Goal: Task Accomplishment & Management: Manage account settings

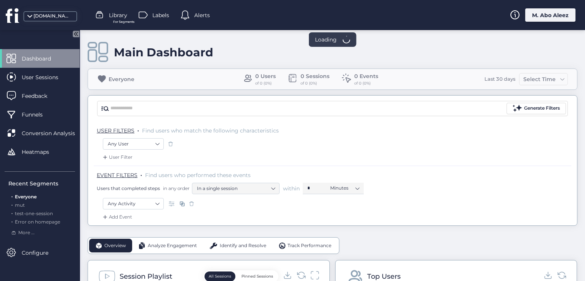
click at [555, 19] on div "M. Abo Aleez" at bounding box center [551, 14] width 50 height 13
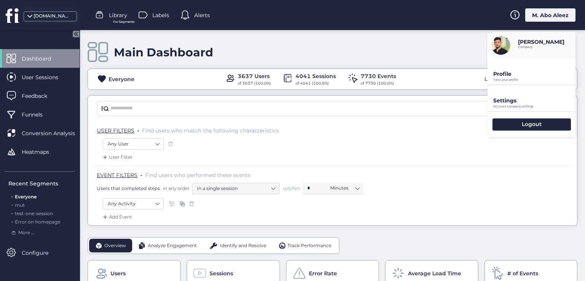
click at [508, 72] on p "Profile" at bounding box center [535, 74] width 82 height 7
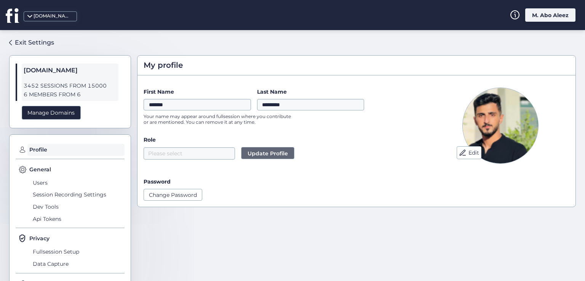
click at [372, 128] on div "First Name ******* Last Name ********* Your name may appear around fullsession …" at bounding box center [282, 109] width 276 height 42
click at [465, 148] on button "Edit" at bounding box center [469, 152] width 25 height 13
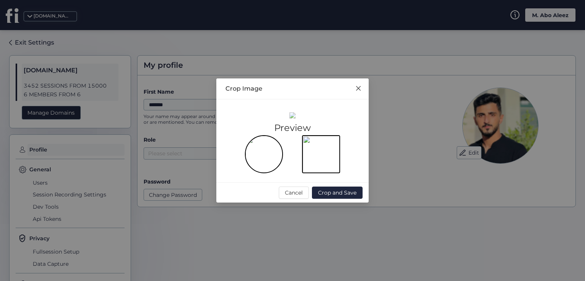
drag, startPoint x: 258, startPoint y: 114, endPoint x: 267, endPoint y: 149, distance: 37.0
click at [267, 149] on div at bounding box center [292, 181] width 95 height 95
click at [329, 197] on span "Crop and Save" at bounding box center [337, 193] width 38 height 8
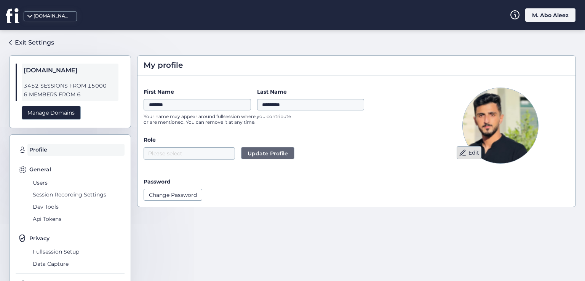
click at [463, 154] on button "Edit" at bounding box center [469, 152] width 25 height 13
click at [467, 146] on button "Edit" at bounding box center [469, 152] width 25 height 13
click at [473, 153] on button "Edit" at bounding box center [469, 152] width 25 height 13
click at [461, 147] on button "Edit" at bounding box center [469, 152] width 25 height 13
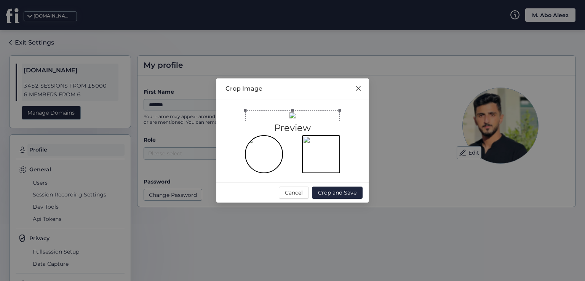
drag, startPoint x: 267, startPoint y: 119, endPoint x: 271, endPoint y: 79, distance: 40.6
click at [269, 111] on div at bounding box center [292, 158] width 95 height 95
click at [335, 197] on span "Crop and Save" at bounding box center [337, 193] width 38 height 8
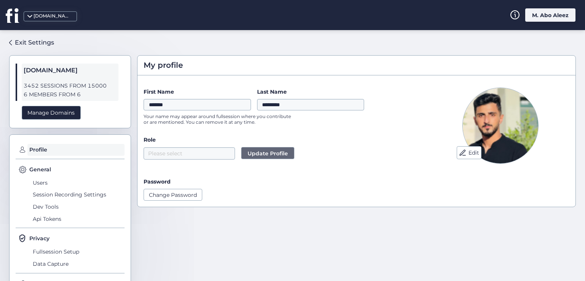
click at [396, 154] on div "Please select Update Profile" at bounding box center [282, 153] width 276 height 12
click at [465, 156] on button "Edit" at bounding box center [469, 152] width 25 height 13
click at [449, 151] on div "Edit" at bounding box center [501, 144] width 138 height 113
click at [460, 150] on span at bounding box center [463, 153] width 8 height 8
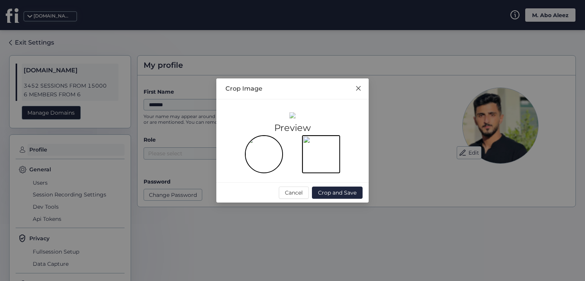
click at [360, 79] on span "Close" at bounding box center [358, 89] width 21 height 21
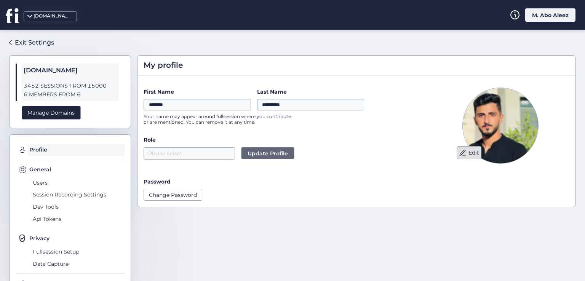
click at [464, 152] on button "Edit" at bounding box center [469, 152] width 25 height 13
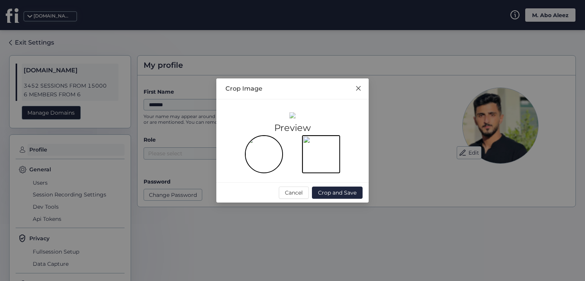
click at [364, 79] on span "Close" at bounding box center [358, 89] width 21 height 21
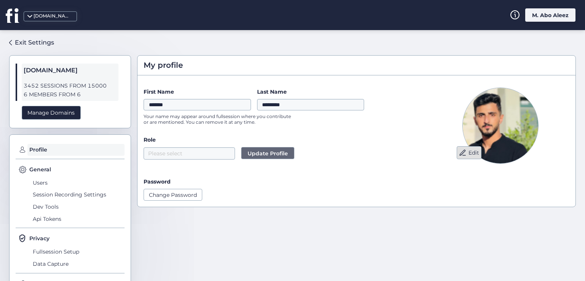
click at [459, 149] on span at bounding box center [463, 153] width 8 height 8
click at [468, 154] on button "Edit" at bounding box center [469, 152] width 25 height 13
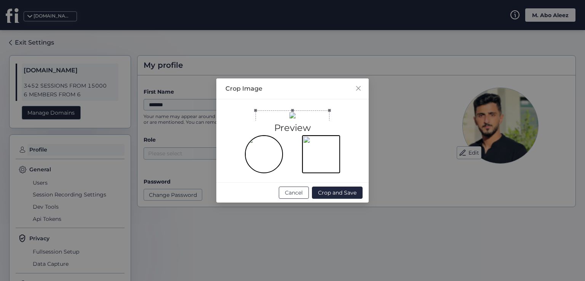
click at [292, 197] on span "Cancel" at bounding box center [294, 193] width 18 height 8
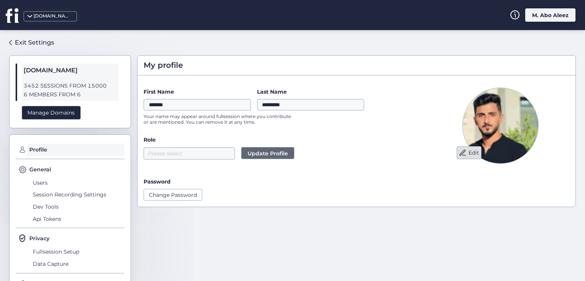
click at [470, 150] on button "Edit" at bounding box center [469, 152] width 25 height 13
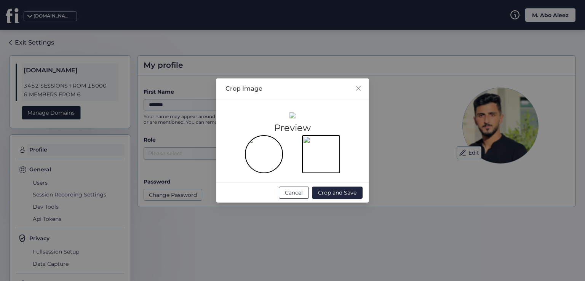
click at [293, 197] on span "Cancel" at bounding box center [294, 193] width 18 height 8
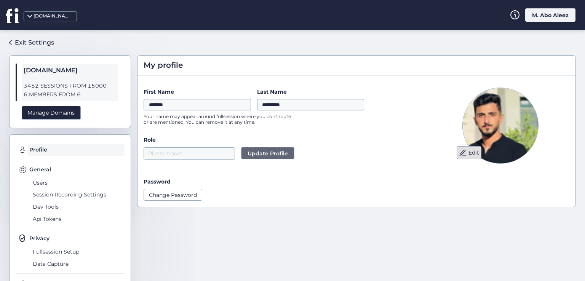
click at [469, 153] on button "Edit" at bounding box center [469, 152] width 25 height 13
click at [553, 18] on div "M. Abo Aleez" at bounding box center [551, 14] width 50 height 13
click at [460, 150] on span at bounding box center [463, 153] width 8 height 8
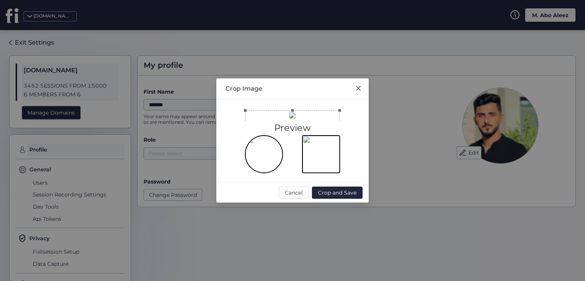
drag, startPoint x: 282, startPoint y: 115, endPoint x: 289, endPoint y: 93, distance: 23.0
click at [289, 111] on div at bounding box center [292, 158] width 95 height 95
click at [329, 197] on span "Crop and Save" at bounding box center [337, 193] width 38 height 8
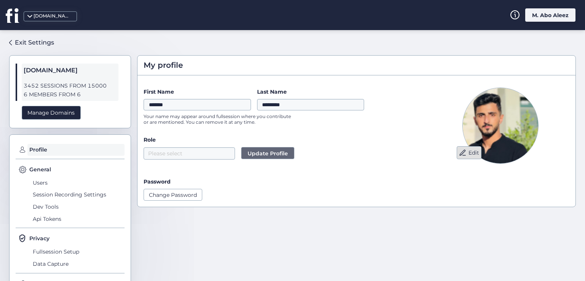
click at [471, 155] on button "Edit" at bounding box center [469, 152] width 25 height 13
click at [463, 152] on button "Edit" at bounding box center [469, 152] width 25 height 13
click at [472, 148] on button "Edit" at bounding box center [469, 152] width 25 height 13
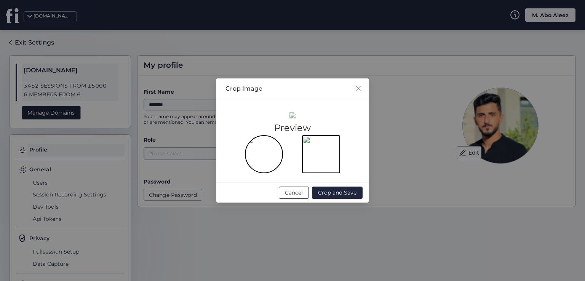
drag, startPoint x: 291, startPoint y: 261, endPoint x: 296, endPoint y: 259, distance: 5.0
click at [291, 197] on span "Cancel" at bounding box center [294, 193] width 18 height 8
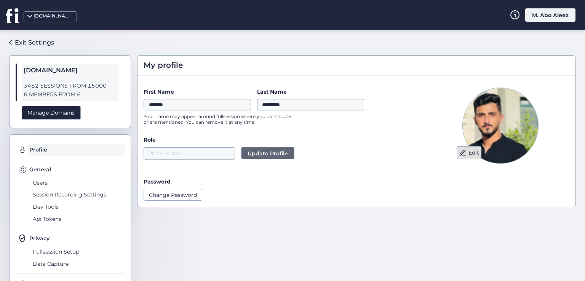
click at [476, 149] on button "Edit" at bounding box center [469, 152] width 25 height 13
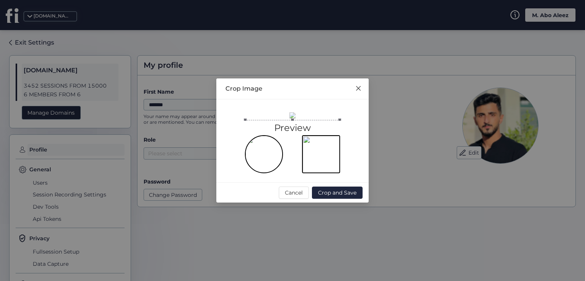
drag, startPoint x: 299, startPoint y: 101, endPoint x: 308, endPoint y: 69, distance: 33.7
click at [308, 120] on div at bounding box center [292, 167] width 95 height 95
click at [349, 197] on span "Crop and Save" at bounding box center [337, 193] width 38 height 8
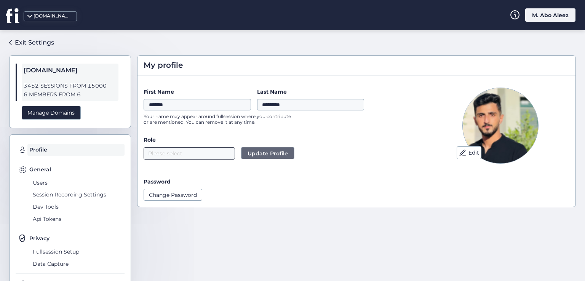
click at [216, 152] on nz-select-top-control "Please select" at bounding box center [189, 153] width 91 height 12
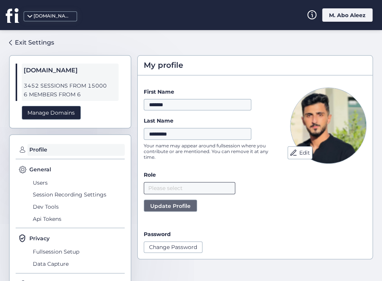
click at [196, 184] on nz-select-top-control "Please select" at bounding box center [189, 188] width 91 height 12
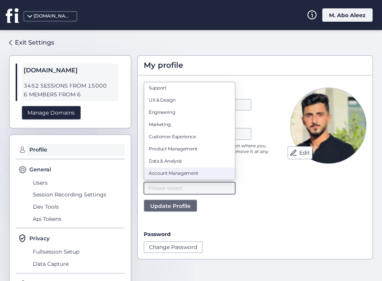
click at [175, 174] on div "Account Management" at bounding box center [190, 173] width 82 height 7
click at [184, 206] on span "Update Profile" at bounding box center [170, 206] width 40 height 8
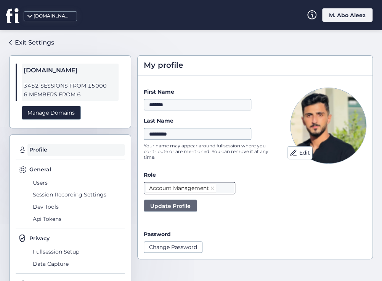
click at [229, 188] on nz-select-top-control "Account Management" at bounding box center [189, 188] width 91 height 12
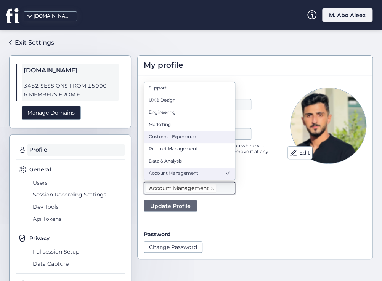
click at [208, 141] on nz-option-item "Customer Experience" at bounding box center [189, 137] width 91 height 12
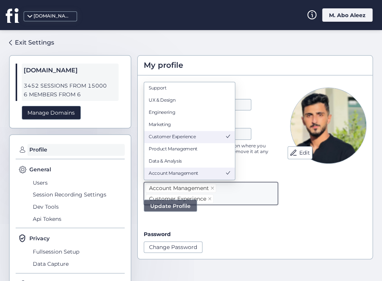
click at [184, 205] on span "Update Profile" at bounding box center [170, 206] width 40 height 8
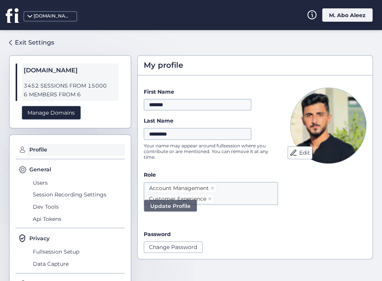
click at [208, 198] on icon at bounding box center [210, 199] width 4 height 4
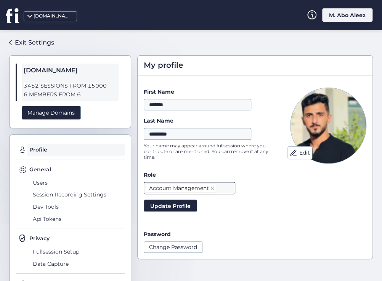
click at [211, 190] on span at bounding box center [212, 188] width 4 height 8
click at [184, 204] on span "Update Profile" at bounding box center [170, 206] width 40 height 8
click at [197, 188] on nz-select-top-control "Please select" at bounding box center [189, 188] width 91 height 12
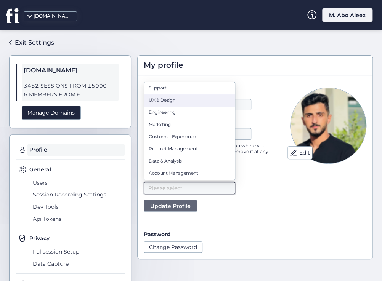
click at [180, 105] on nz-option-item "UX & Design" at bounding box center [189, 101] width 91 height 12
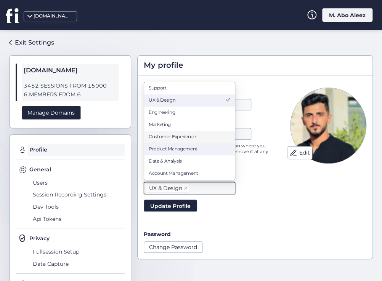
click at [181, 135] on div "Customer Experience" at bounding box center [190, 136] width 82 height 7
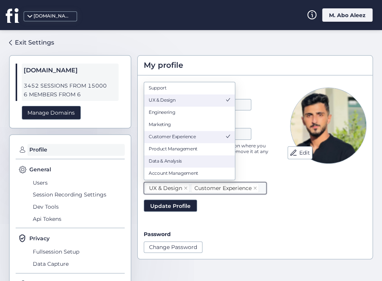
click at [189, 166] on nz-option-item "Data & Analysis" at bounding box center [189, 161] width 91 height 12
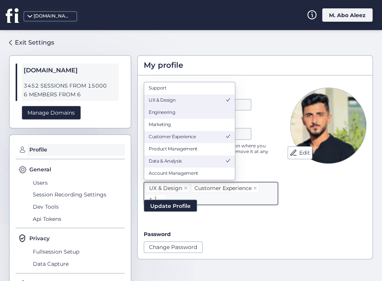
click at [182, 113] on div "Engineering" at bounding box center [190, 112] width 82 height 7
click at [180, 121] on div "Marketing" at bounding box center [190, 124] width 82 height 7
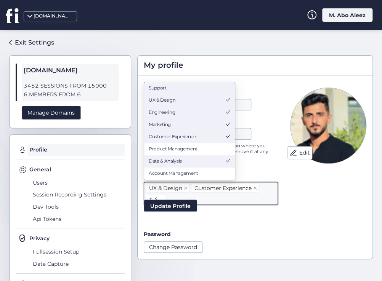
click at [178, 90] on div "Support" at bounding box center [190, 88] width 82 height 7
click at [182, 151] on div "Product Management" at bounding box center [190, 149] width 82 height 7
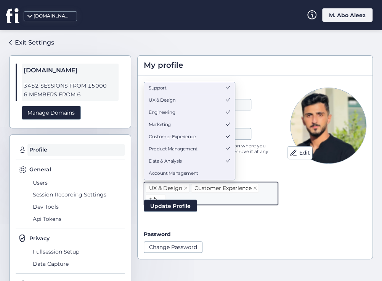
click at [180, 176] on div "Account Management" at bounding box center [190, 173] width 82 height 7
click at [185, 208] on span "Update Profile" at bounding box center [170, 206] width 40 height 8
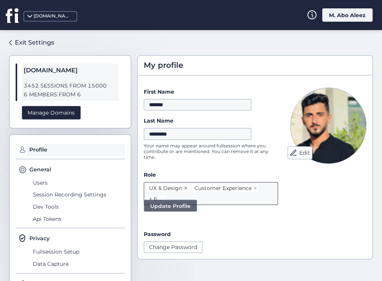
click at [186, 189] on span at bounding box center [186, 188] width 4 height 8
click at [211, 186] on icon at bounding box center [210, 188] width 4 height 4
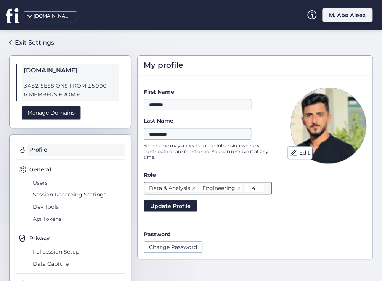
click at [192, 188] on icon at bounding box center [193, 188] width 3 height 3
click at [186, 185] on span at bounding box center [185, 188] width 4 height 8
click at [210, 188] on nz-select-item "Support" at bounding box center [201, 188] width 32 height 9
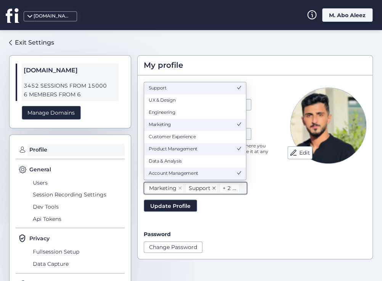
click at [213, 189] on icon at bounding box center [214, 188] width 4 height 4
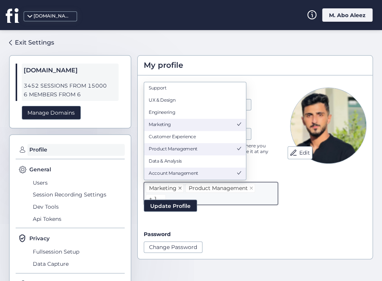
click at [179, 189] on span at bounding box center [180, 188] width 4 height 8
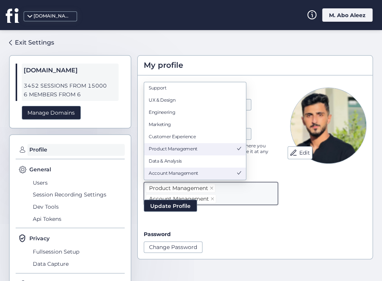
click at [208, 186] on nz-select-item "Product Management" at bounding box center [181, 188] width 70 height 9
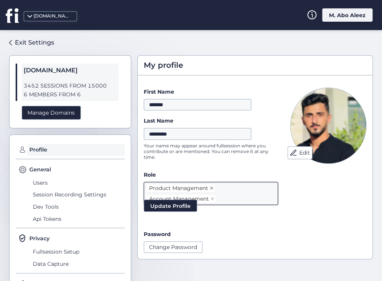
click at [210, 186] on icon at bounding box center [212, 188] width 4 height 4
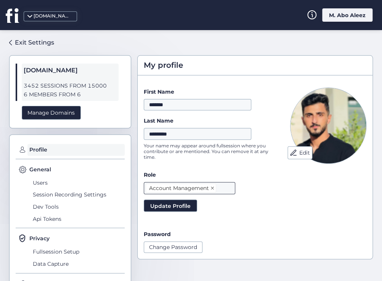
click at [211, 187] on icon at bounding box center [212, 188] width 4 height 4
click at [186, 204] on span "Update Profile" at bounding box center [170, 206] width 40 height 8
click at [46, 46] on div "Exit Settings" at bounding box center [34, 43] width 39 height 10
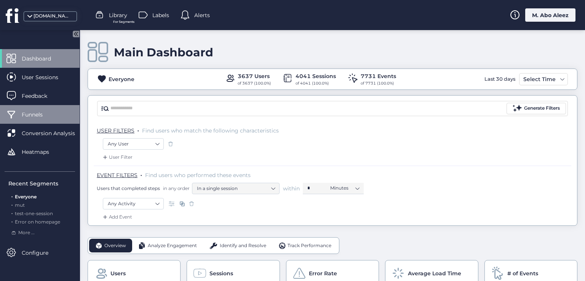
click at [44, 114] on span "Funnels" at bounding box center [38, 115] width 32 height 8
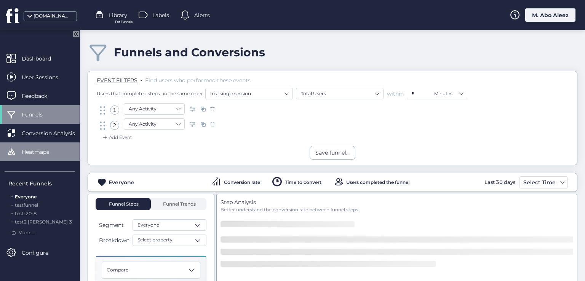
click at [55, 152] on span "Heatmaps" at bounding box center [41, 152] width 39 height 8
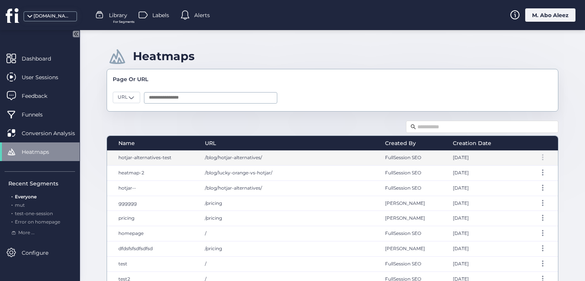
click at [539, 157] on div at bounding box center [543, 157] width 8 height 6
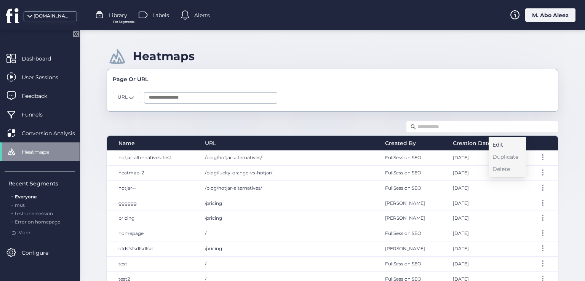
click at [494, 146] on div "Edit" at bounding box center [506, 145] width 26 height 8
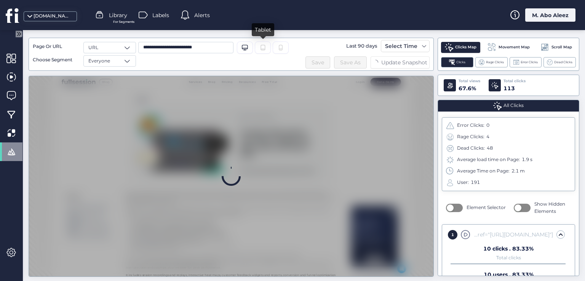
click at [261, 50] on icon "Tablet" at bounding box center [263, 48] width 6 height 6
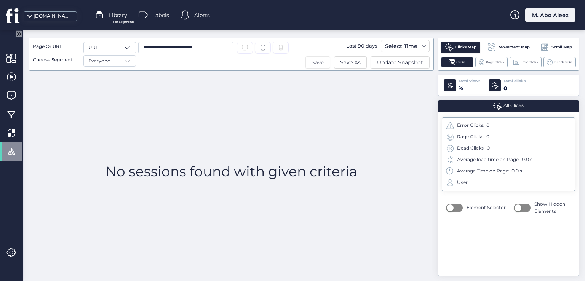
click at [315, 66] on span "Save" at bounding box center [318, 62] width 13 height 8
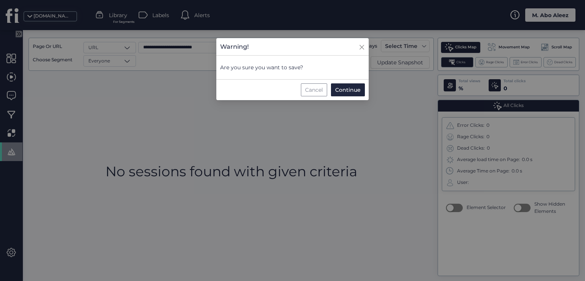
click at [315, 88] on div "Cancel" at bounding box center [314, 89] width 26 height 13
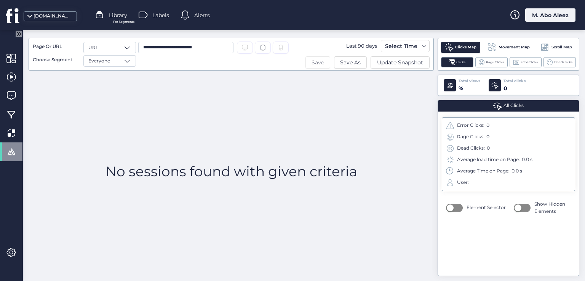
click at [314, 63] on span "Save" at bounding box center [318, 62] width 13 height 8
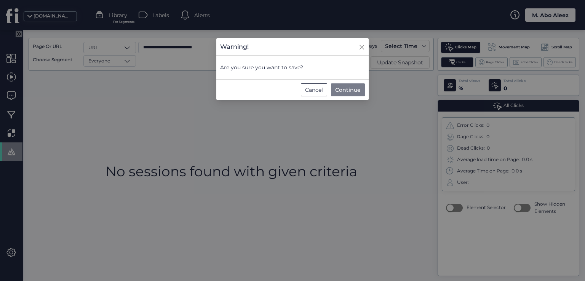
click at [343, 92] on span "Continue" at bounding box center [348, 90] width 26 height 8
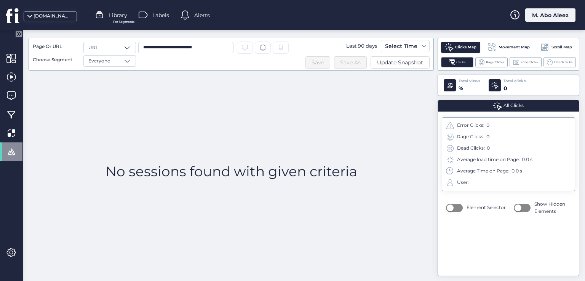
click at [15, 148] on span at bounding box center [11, 152] width 10 height 10
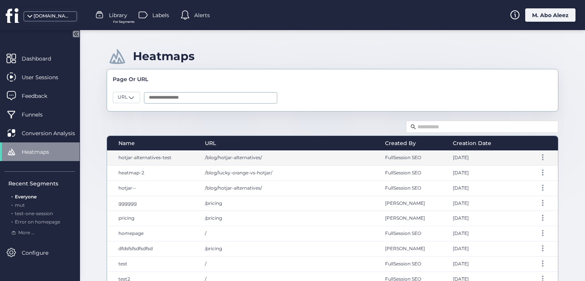
click at [334, 156] on div "/blog/hotjar-alternatives/" at bounding box center [287, 158] width 181 height 15
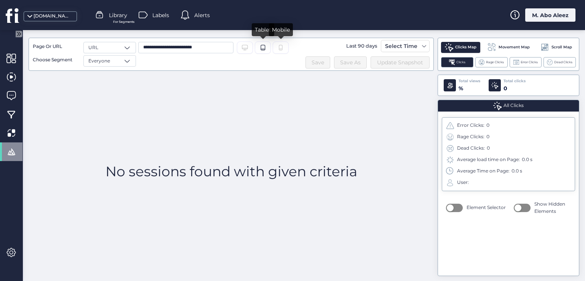
click at [275, 47] on div at bounding box center [281, 48] width 16 height 12
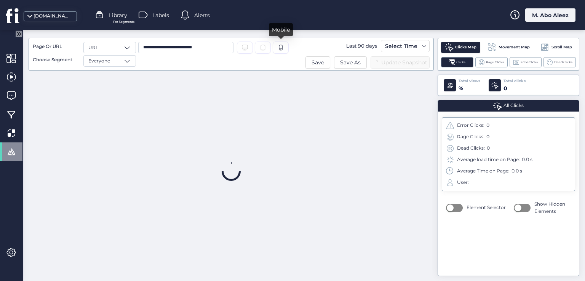
click at [248, 48] on icon "Desktop/Laptop" at bounding box center [245, 48] width 6 height 6
click at [357, 65] on span "Save As" at bounding box center [350, 62] width 21 height 8
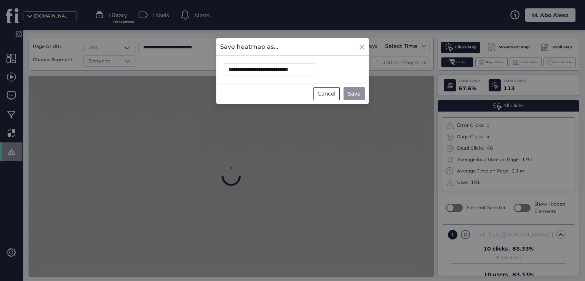
click at [351, 92] on span "Save" at bounding box center [354, 94] width 13 height 8
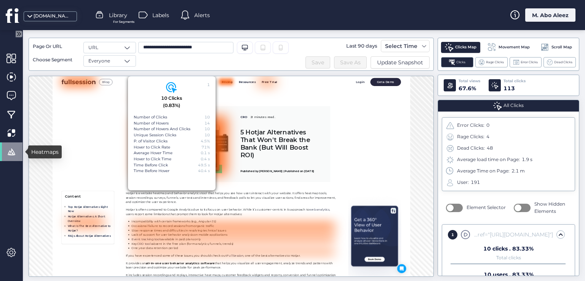
click at [11, 154] on span at bounding box center [11, 152] width 10 height 10
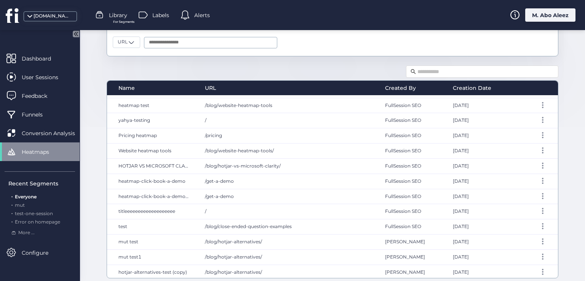
scroll to position [56, 0]
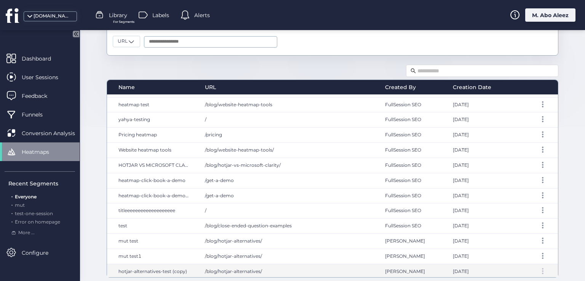
click at [539, 268] on div at bounding box center [543, 271] width 8 height 6
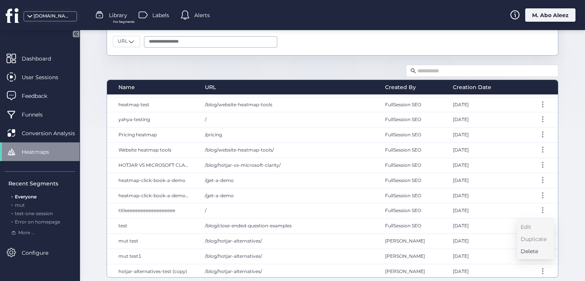
click at [531, 250] on div "Delete" at bounding box center [534, 251] width 26 height 8
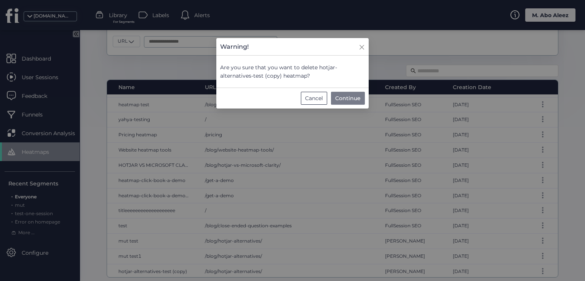
click at [351, 100] on span "Continue" at bounding box center [348, 98] width 26 height 8
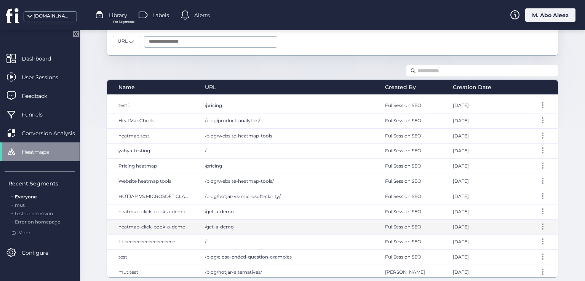
scroll to position [225, 0]
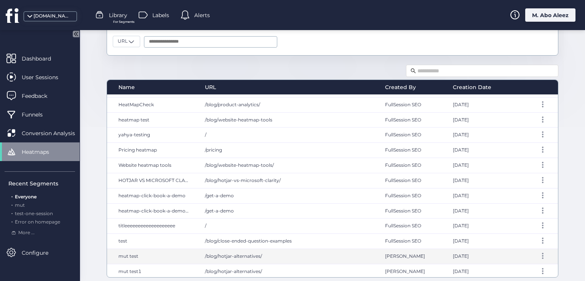
click at [240, 257] on div "/blog/hotjar-alternatives/" at bounding box center [287, 256] width 181 height 15
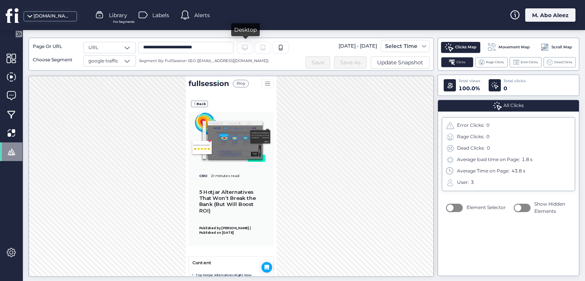
click at [247, 45] on icon "Desktop/Laptop" at bounding box center [245, 48] width 6 height 6
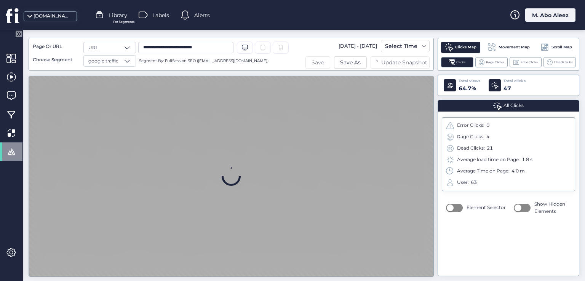
click at [314, 61] on span "Save" at bounding box center [318, 62] width 13 height 8
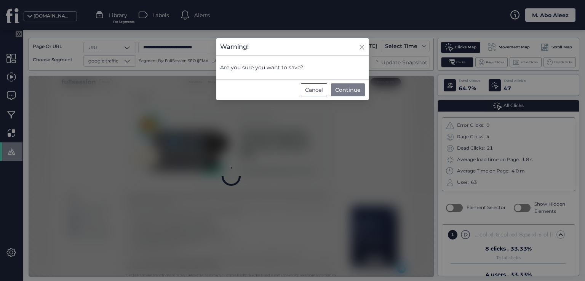
click at [341, 90] on span "Continue" at bounding box center [348, 90] width 26 height 8
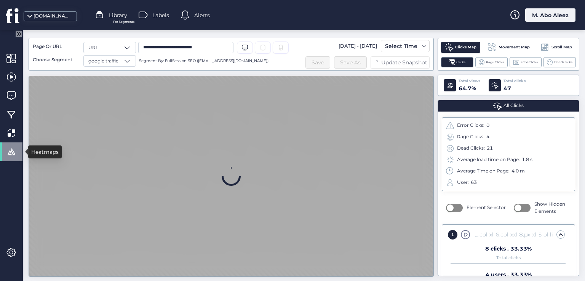
click at [13, 148] on span at bounding box center [11, 152] width 10 height 10
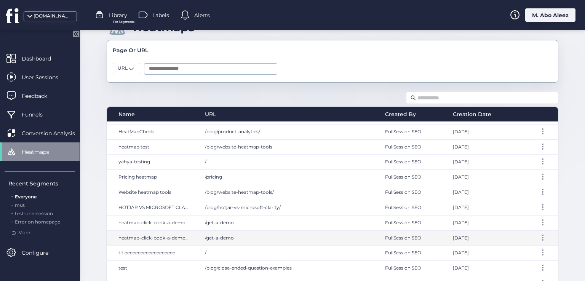
scroll to position [56, 0]
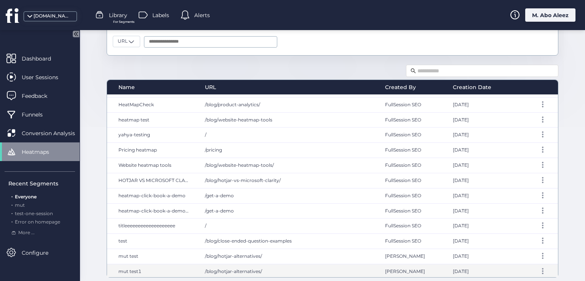
click at [265, 269] on div "/blog/hotjar-alternatives/" at bounding box center [287, 271] width 181 height 15
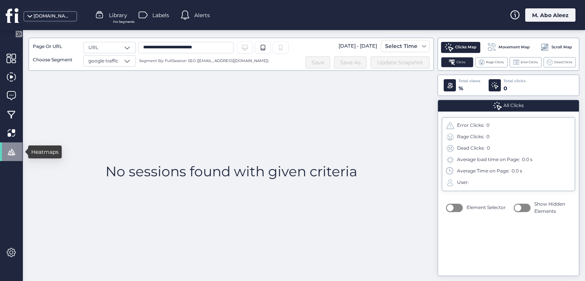
click at [15, 148] on span at bounding box center [11, 152] width 10 height 10
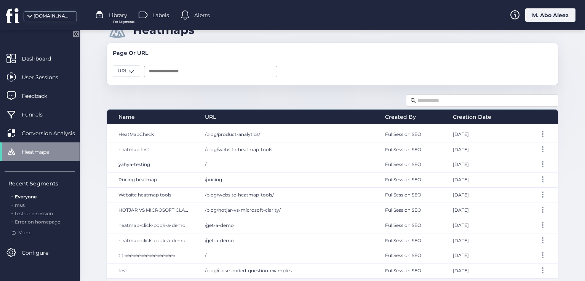
scroll to position [56, 0]
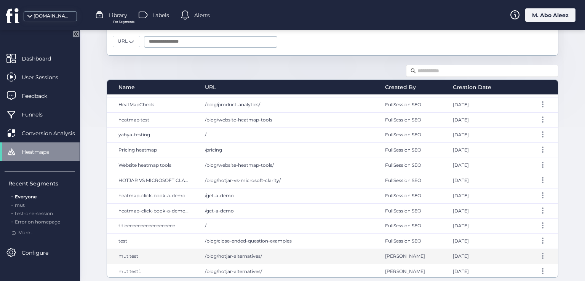
click at [253, 259] on div "/blog/hotjar-alternatives/" at bounding box center [287, 256] width 181 height 15
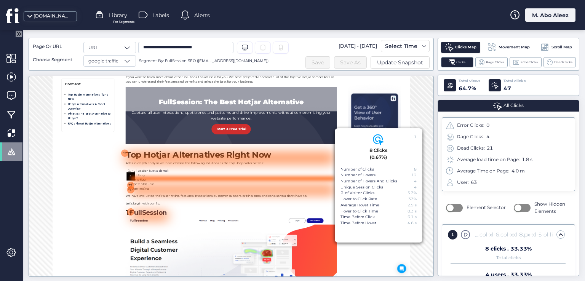
scroll to position [430, 0]
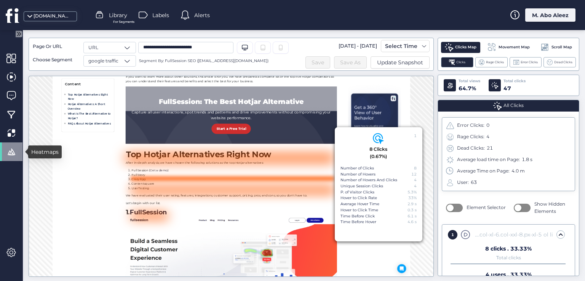
click at [12, 148] on span at bounding box center [11, 152] width 10 height 10
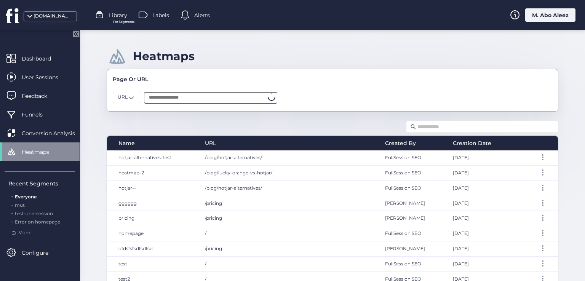
click at [187, 99] on input "text" at bounding box center [210, 97] width 133 height 11
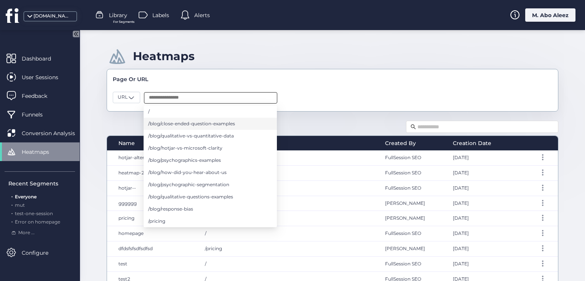
click at [184, 125] on span "/blog/close-ended-question-examples" at bounding box center [191, 124] width 87 height 8
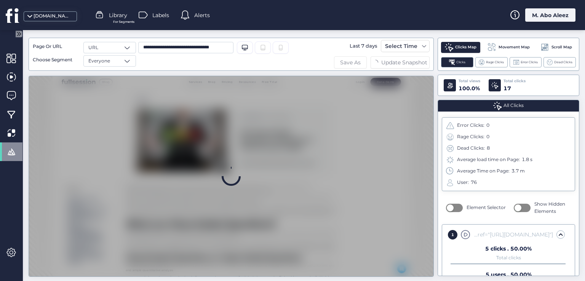
click at [351, 63] on span "Save As" at bounding box center [350, 62] width 21 height 8
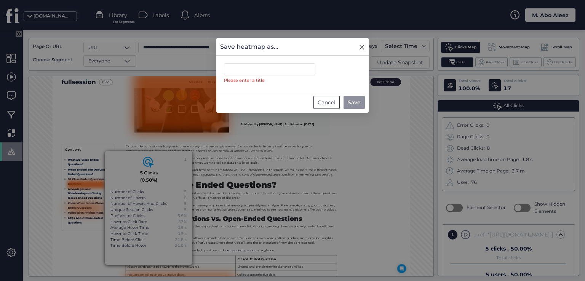
scroll to position [82, 0]
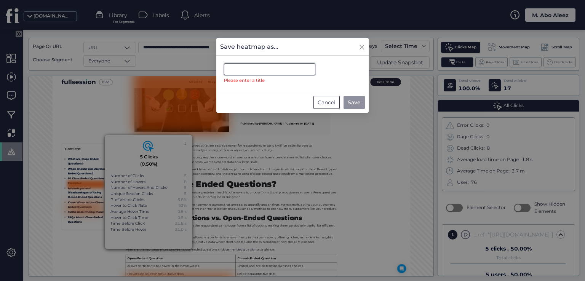
click at [250, 74] on input "text" at bounding box center [269, 69] width 91 height 12
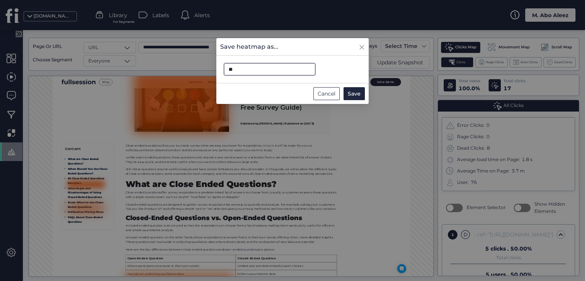
type input "*"
type input "********"
click at [352, 92] on span "Save" at bounding box center [354, 94] width 13 height 8
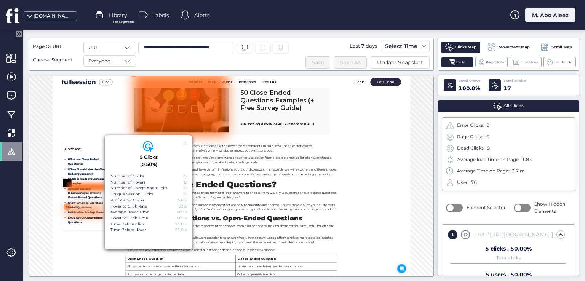
scroll to position [82, 0]
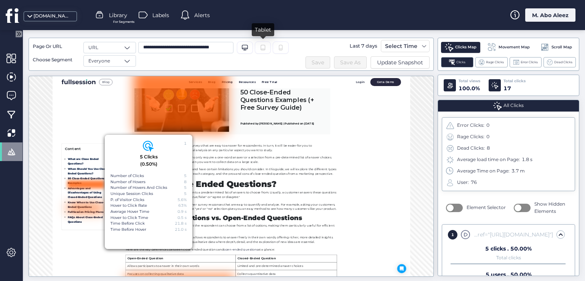
click at [263, 50] on icon "Tablet" at bounding box center [263, 48] width 6 height 6
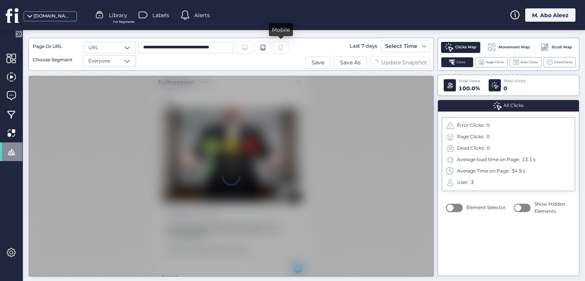
scroll to position [16, 0]
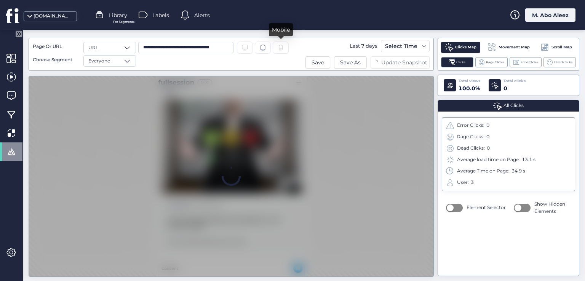
click at [284, 50] on div at bounding box center [281, 48] width 16 height 12
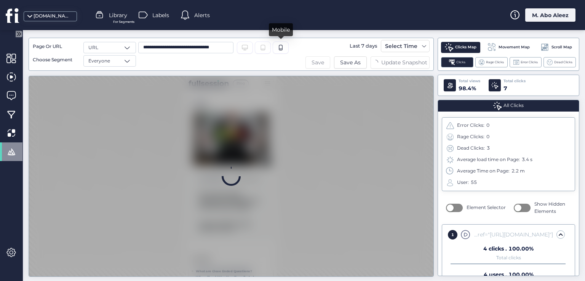
scroll to position [0, 0]
click at [343, 63] on span "Save As" at bounding box center [350, 62] width 21 height 8
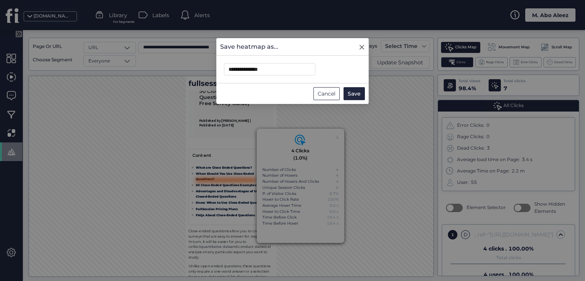
scroll to position [183, 0]
click at [349, 94] on span "Save" at bounding box center [354, 94] width 13 height 8
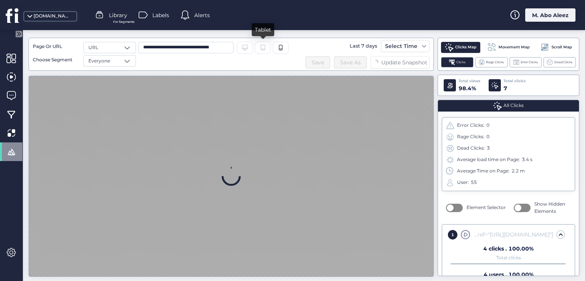
click at [264, 50] on icon "Tablet" at bounding box center [263, 48] width 6 height 6
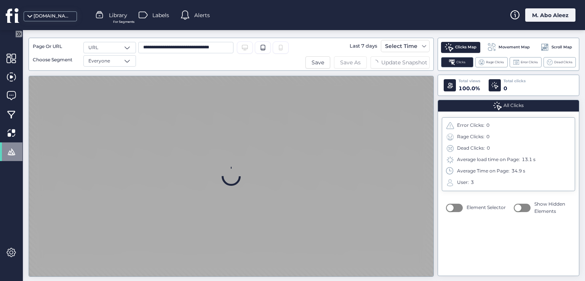
click at [352, 62] on span "Save As" at bounding box center [350, 62] width 21 height 8
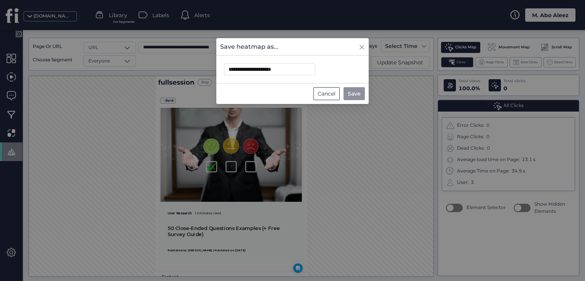
click at [351, 93] on span "Save" at bounding box center [354, 94] width 13 height 8
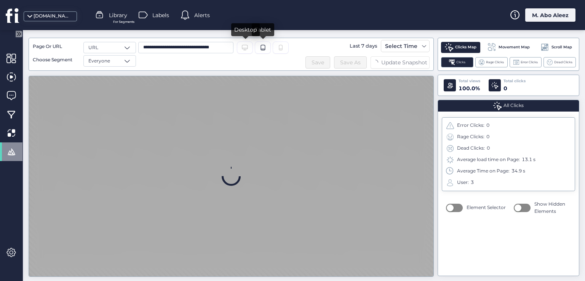
click at [250, 49] on div "Desktop/Laptop" at bounding box center [245, 48] width 16 height 12
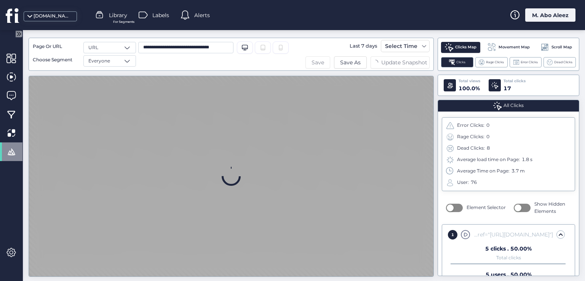
click at [313, 64] on span "Save" at bounding box center [318, 62] width 13 height 8
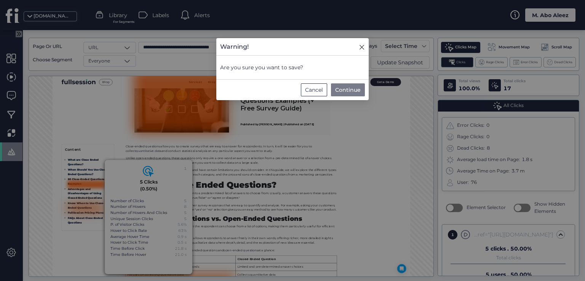
scroll to position [82, 0]
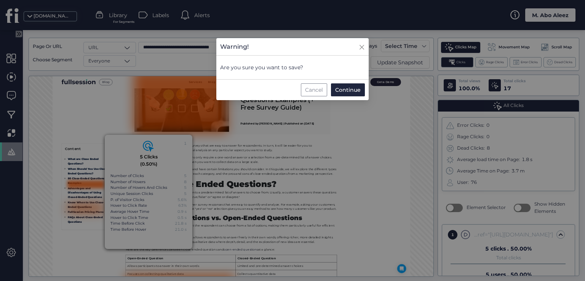
click at [315, 88] on div "Cancel" at bounding box center [314, 89] width 26 height 13
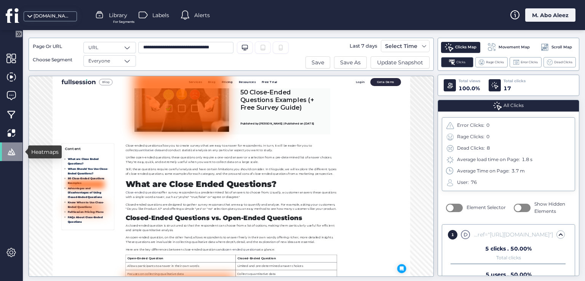
click at [14, 152] on span at bounding box center [11, 152] width 10 height 10
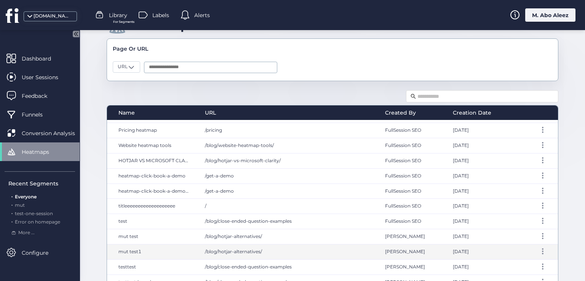
scroll to position [56, 0]
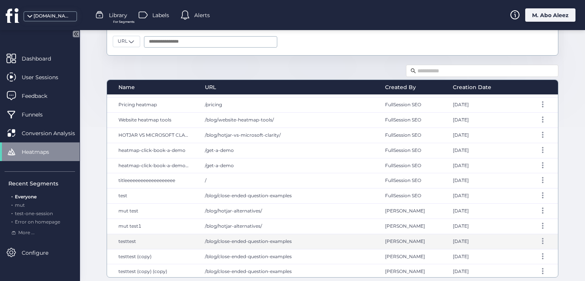
click at [300, 243] on div "/blog/close-ended-question-examples" at bounding box center [287, 241] width 181 height 15
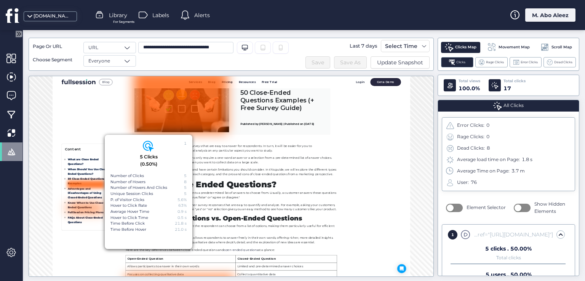
scroll to position [82, 0]
click at [8, 156] on span at bounding box center [11, 152] width 10 height 10
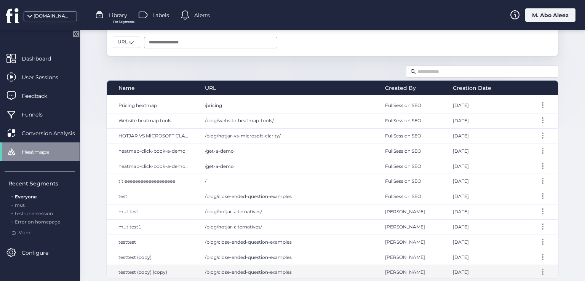
scroll to position [56, 0]
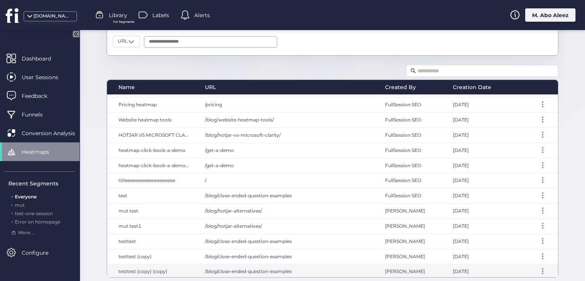
click at [310, 264] on div "/blog/close-ended-question-examples" at bounding box center [287, 271] width 181 height 15
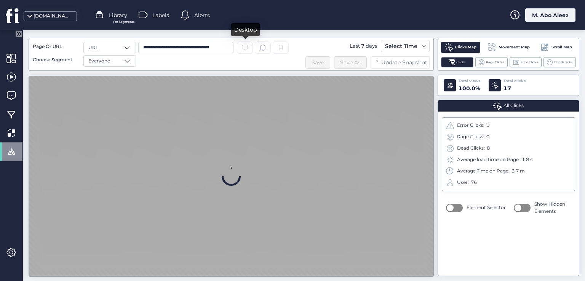
click at [245, 46] on icon "Desktop/Laptop" at bounding box center [245, 48] width 6 height 6
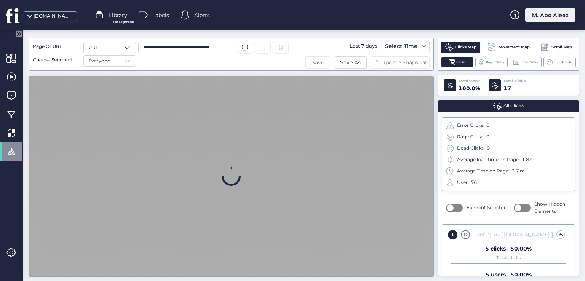
click at [323, 63] on span "Save" at bounding box center [318, 62] width 13 height 8
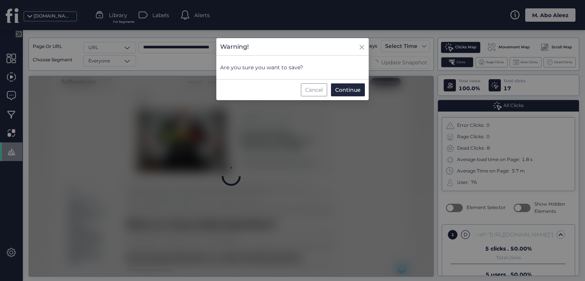
click at [317, 89] on div "Cancel" at bounding box center [314, 89] width 26 height 13
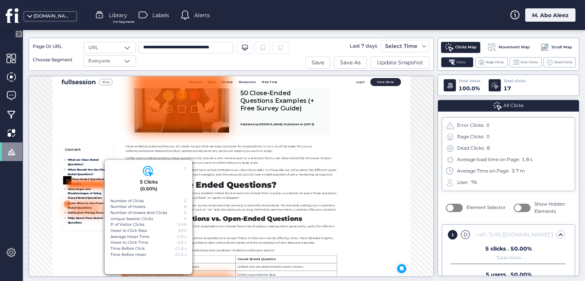
scroll to position [82, 0]
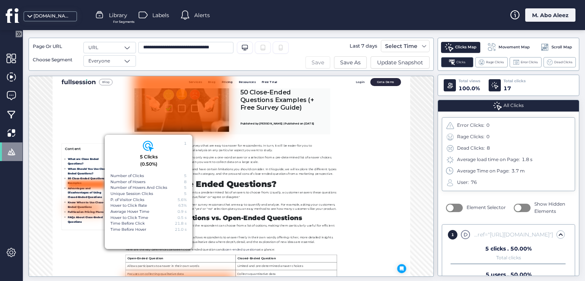
click at [323, 64] on span "Save" at bounding box center [318, 62] width 13 height 8
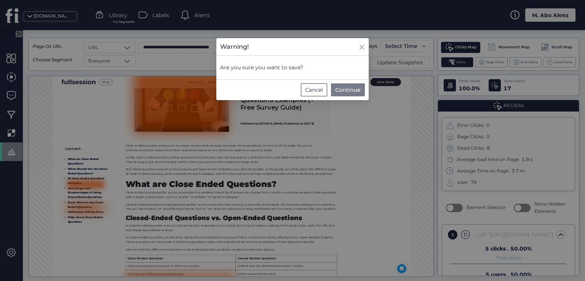
click at [340, 88] on span "Continue" at bounding box center [348, 90] width 26 height 8
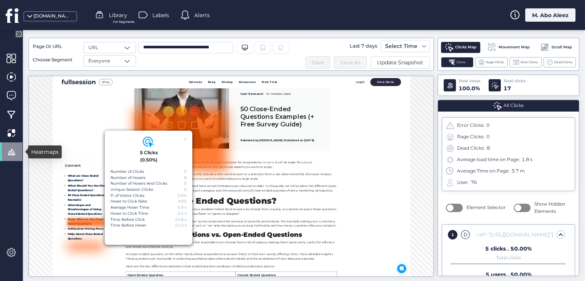
scroll to position [92, 0]
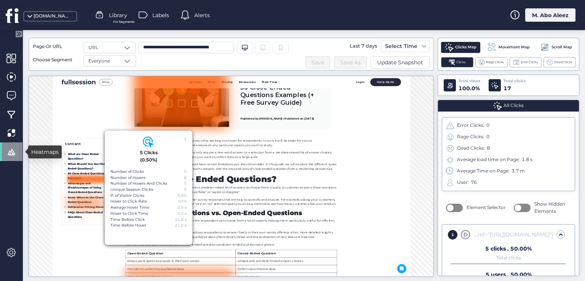
click at [13, 152] on span at bounding box center [11, 152] width 10 height 10
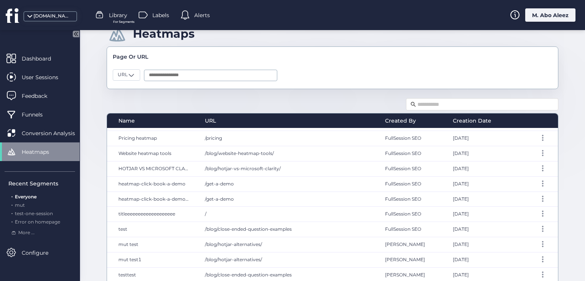
scroll to position [56, 0]
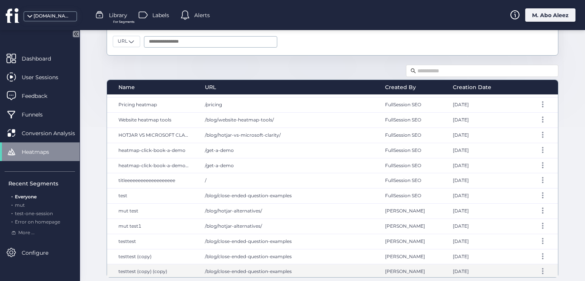
click at [346, 274] on div "/blog/close-ended-question-examples" at bounding box center [287, 271] width 181 height 15
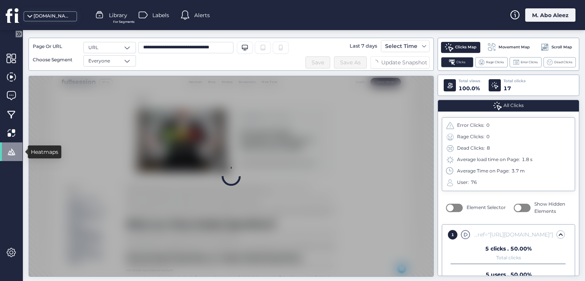
click at [17, 150] on div at bounding box center [11, 152] width 22 height 19
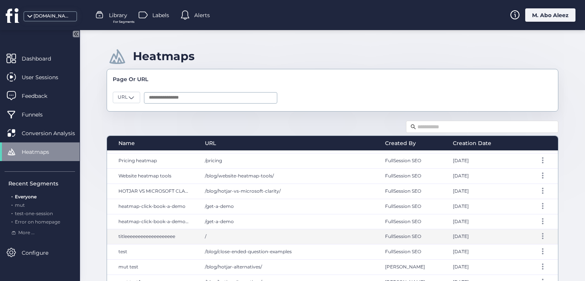
scroll to position [56, 0]
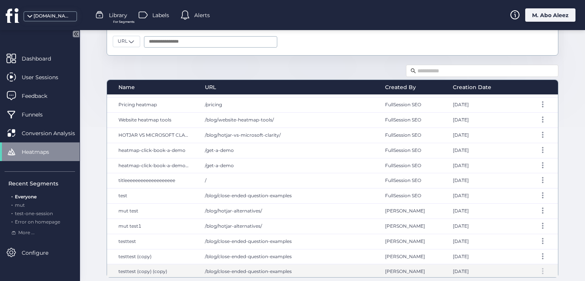
click at [542, 268] on span at bounding box center [543, 269] width 2 height 2
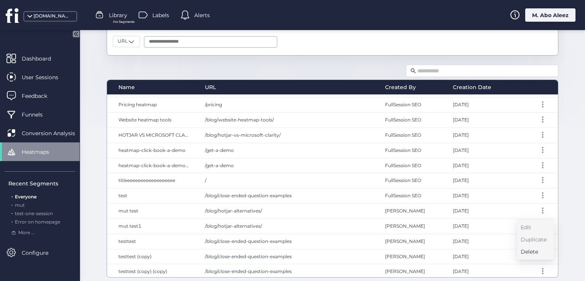
click at [534, 252] on div "Delete" at bounding box center [534, 252] width 26 height 8
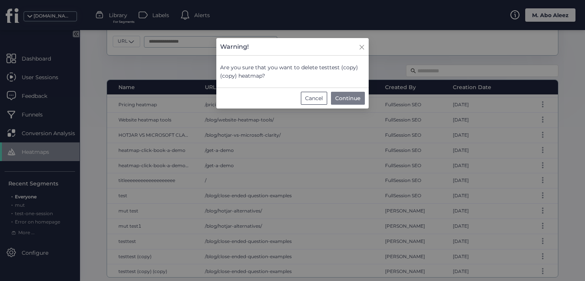
click at [340, 95] on span "Continue" at bounding box center [348, 98] width 26 height 8
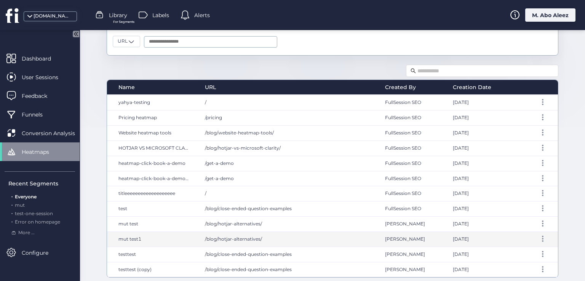
scroll to position [255, 0]
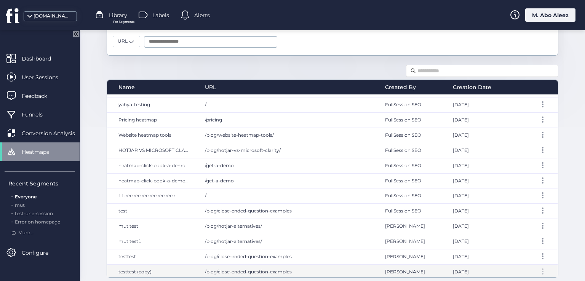
click at [542, 269] on span at bounding box center [543, 270] width 2 height 2
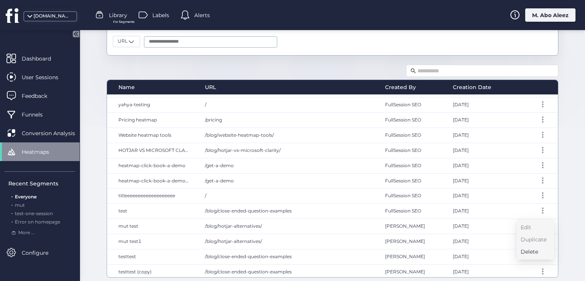
click at [532, 249] on div "Delete" at bounding box center [534, 252] width 26 height 8
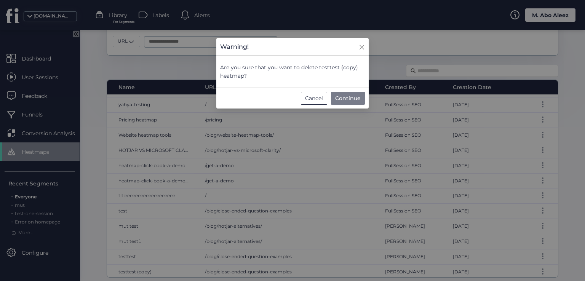
click at [347, 100] on span "Continue" at bounding box center [348, 98] width 26 height 8
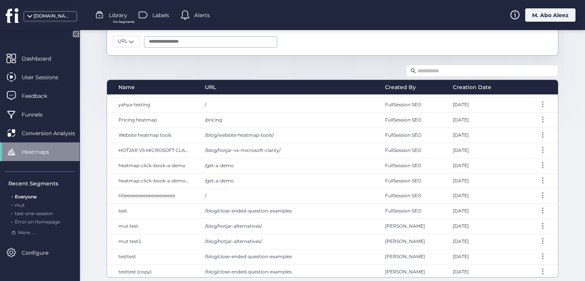
scroll to position [240, 0]
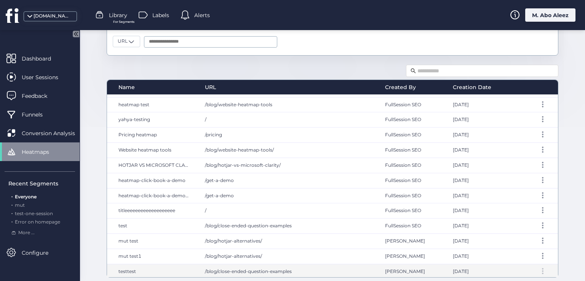
click at [539, 268] on div at bounding box center [543, 271] width 8 height 6
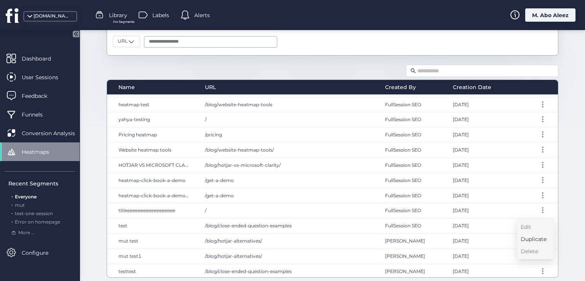
click at [527, 235] on div "Duplicate" at bounding box center [534, 239] width 26 height 8
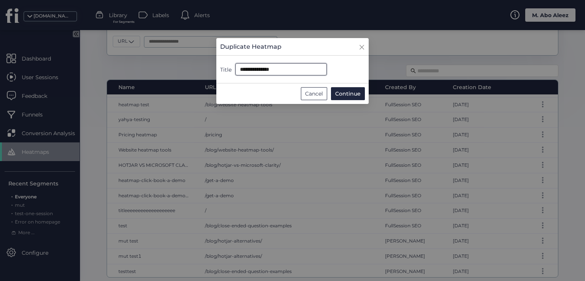
drag, startPoint x: 293, startPoint y: 70, endPoint x: 262, endPoint y: 69, distance: 30.9
click at [262, 69] on input "**********" at bounding box center [281, 69] width 91 height 12
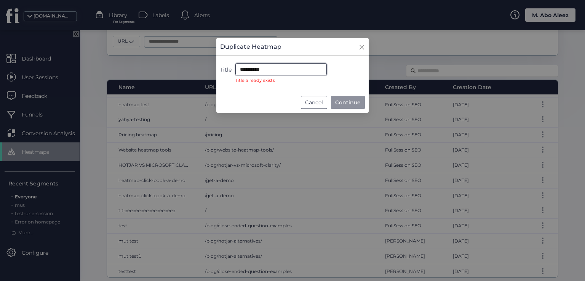
click at [250, 71] on input "********" at bounding box center [281, 69] width 91 height 12
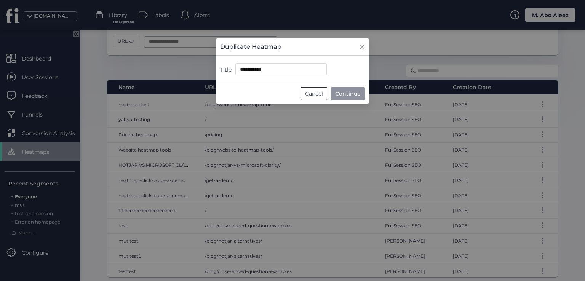
click at [345, 93] on span "Continue" at bounding box center [348, 94] width 26 height 8
type input "**********"
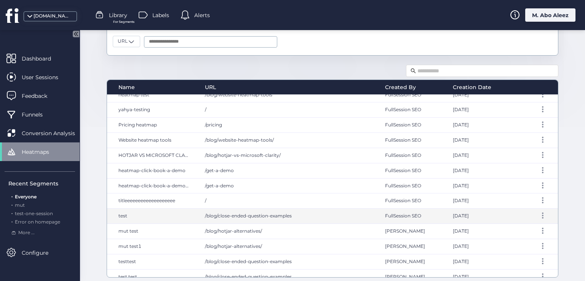
scroll to position [255, 0]
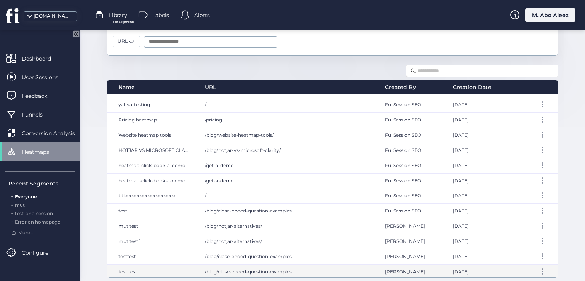
click at [227, 269] on span "/blog/close-ended-question-examples" at bounding box center [248, 272] width 87 height 6
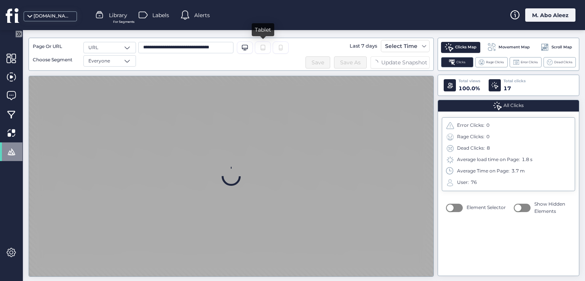
click at [264, 46] on icon "Tablet" at bounding box center [263, 48] width 6 height 6
click at [327, 64] on button "Save" at bounding box center [318, 62] width 25 height 12
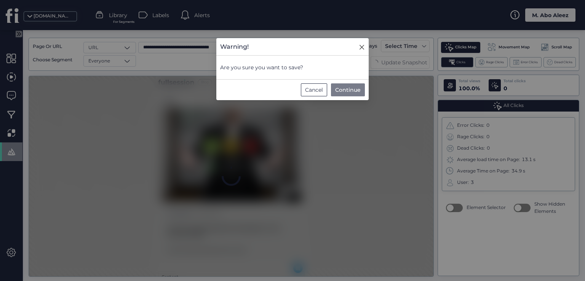
scroll to position [5, 0]
click at [346, 93] on span "Continue" at bounding box center [348, 90] width 26 height 8
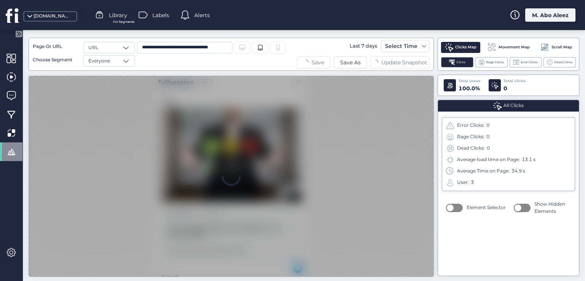
scroll to position [0, 0]
click at [14, 154] on span at bounding box center [11, 152] width 10 height 10
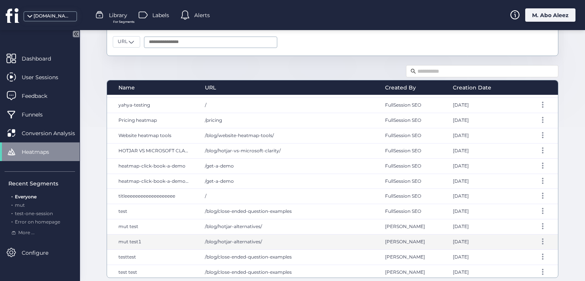
scroll to position [56, 0]
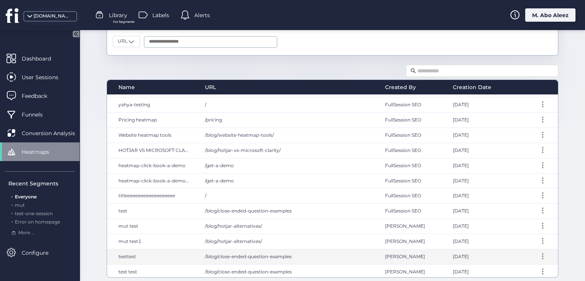
click at [235, 250] on div "/blog/close-ended-question-examples" at bounding box center [287, 257] width 181 height 15
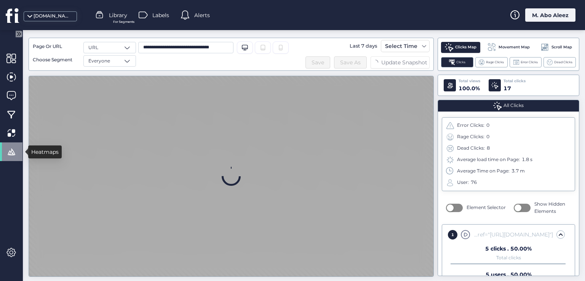
click at [13, 154] on span at bounding box center [11, 152] width 10 height 10
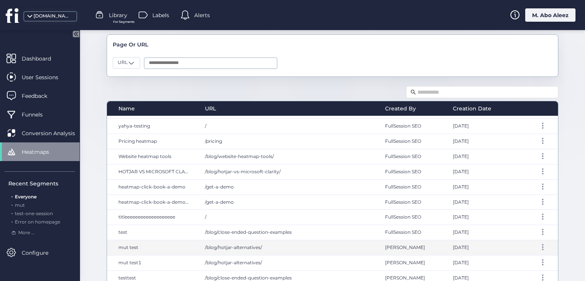
scroll to position [56, 0]
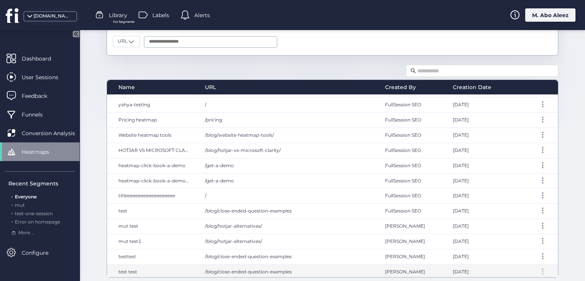
click at [539, 269] on div at bounding box center [543, 272] width 8 height 6
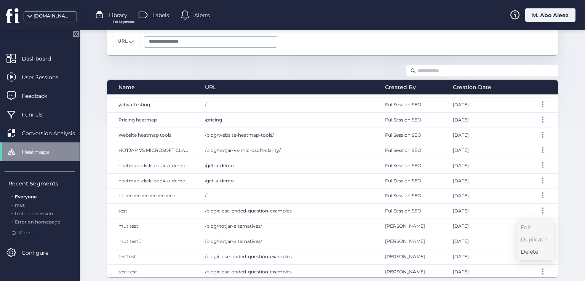
click at [522, 251] on div "Delete" at bounding box center [534, 252] width 26 height 8
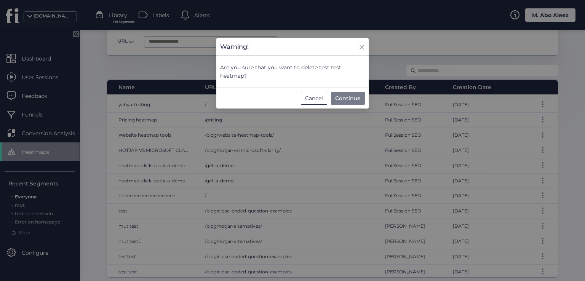
click at [345, 97] on span "Continue" at bounding box center [348, 98] width 26 height 8
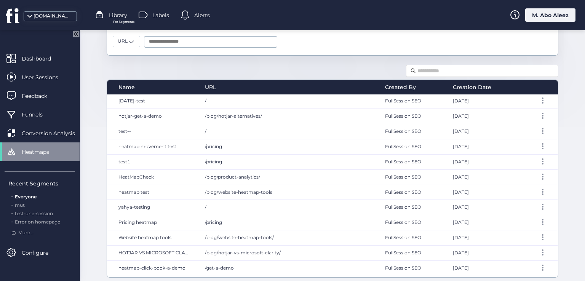
scroll to position [0, 0]
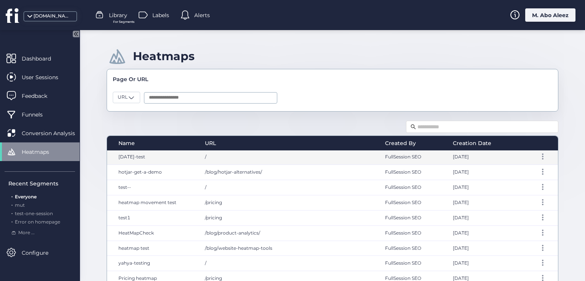
click at [225, 155] on div "/" at bounding box center [287, 157] width 181 height 15
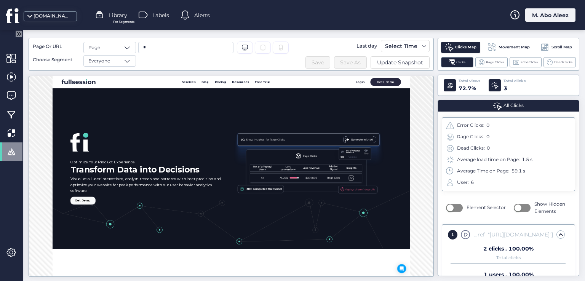
click at [14, 149] on span at bounding box center [11, 152] width 10 height 10
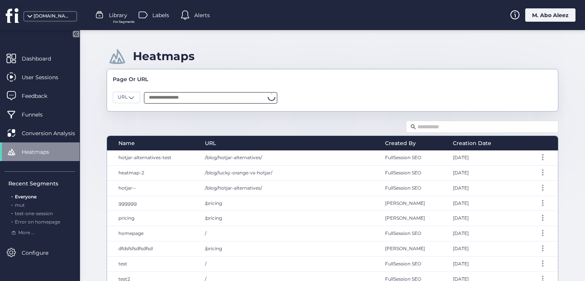
click at [162, 96] on input "text" at bounding box center [210, 97] width 133 height 11
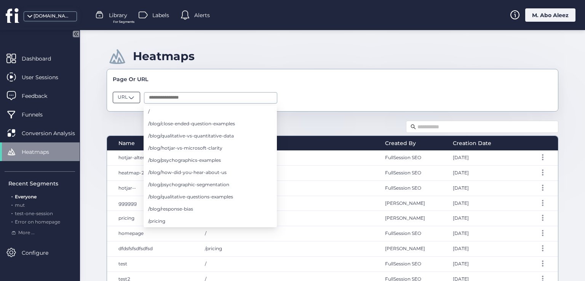
click at [131, 98] on span at bounding box center [132, 98] width 8 height 8
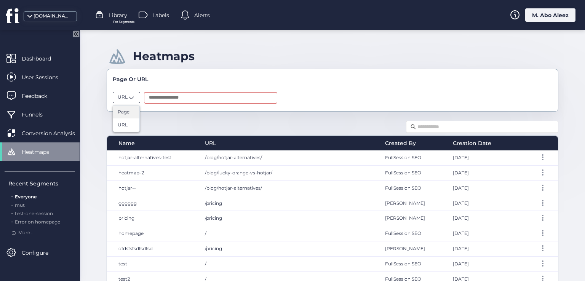
click at [127, 111] on span "Page" at bounding box center [124, 112] width 12 height 7
click at [183, 96] on input "text" at bounding box center [212, 97] width 133 height 11
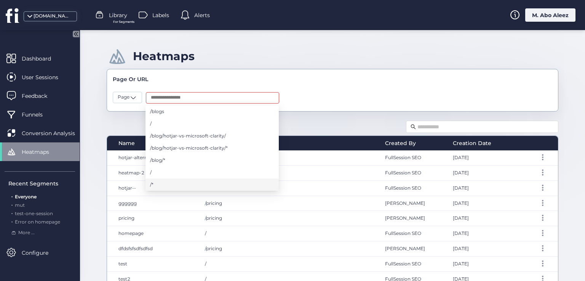
click at [195, 186] on li "/*" at bounding box center [212, 185] width 133 height 12
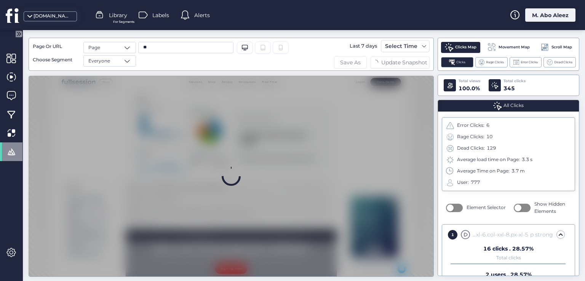
click at [343, 64] on span "Save As" at bounding box center [350, 62] width 21 height 8
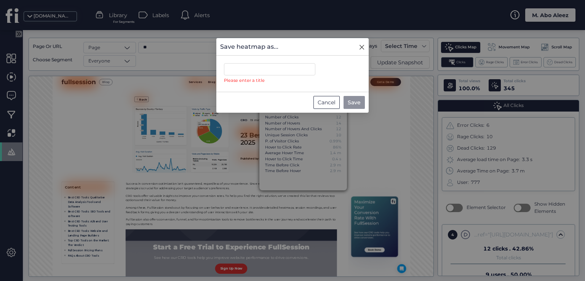
scroll to position [40, 0]
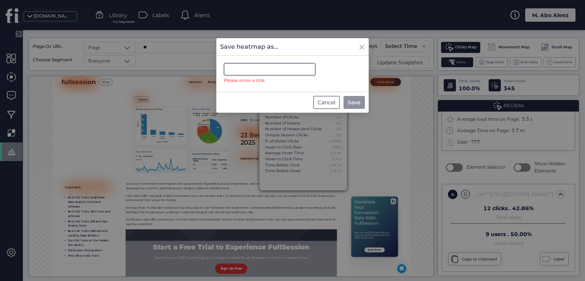
click at [264, 71] on input "text" at bounding box center [269, 69] width 91 height 12
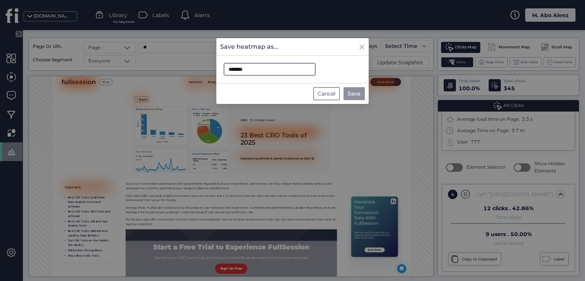
type input "*******"
click at [355, 92] on span "Save" at bounding box center [354, 94] width 13 height 8
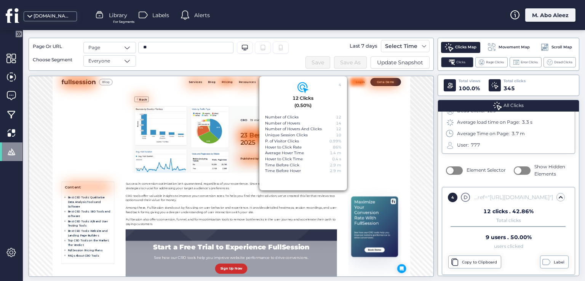
scroll to position [40, 0]
click at [261, 49] on icon "Tablet" at bounding box center [263, 48] width 6 height 6
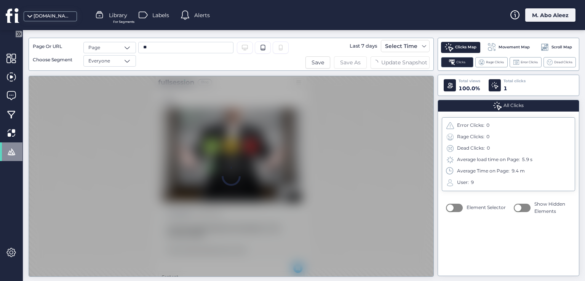
scroll to position [0, 0]
click at [324, 63] on span "Save" at bounding box center [318, 62] width 13 height 8
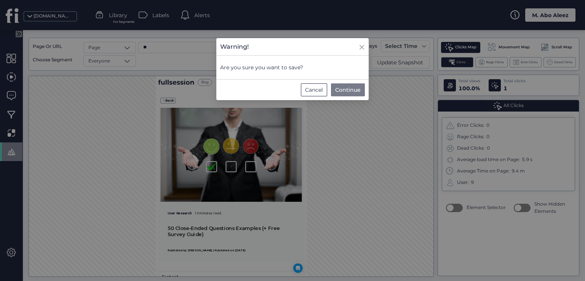
click at [343, 87] on span "Continue" at bounding box center [348, 90] width 26 height 8
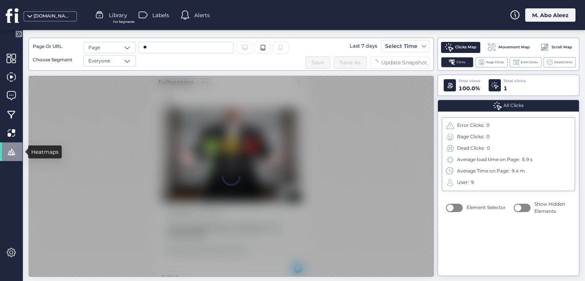
click at [13, 153] on span at bounding box center [11, 152] width 10 height 10
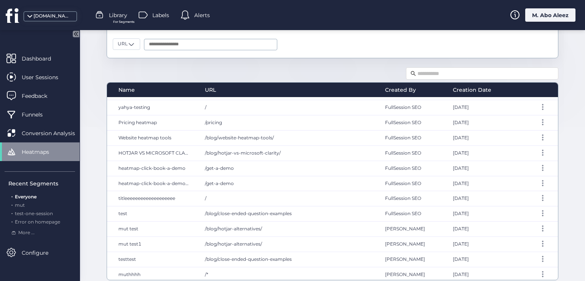
scroll to position [56, 0]
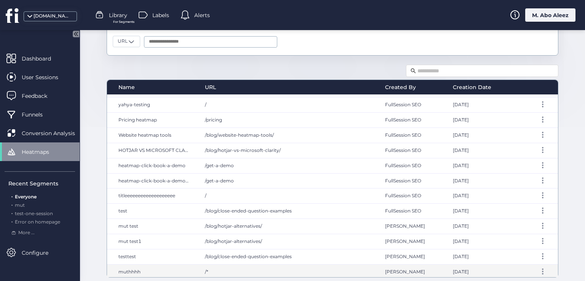
click at [269, 265] on div "/*" at bounding box center [287, 272] width 181 height 15
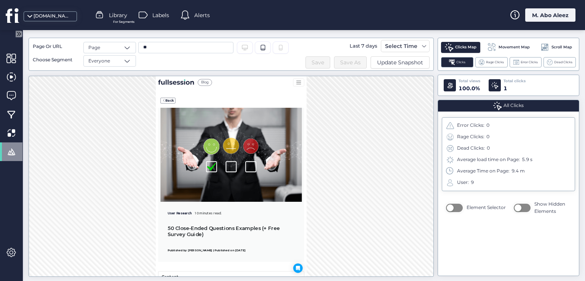
click at [17, 150] on div at bounding box center [11, 152] width 22 height 19
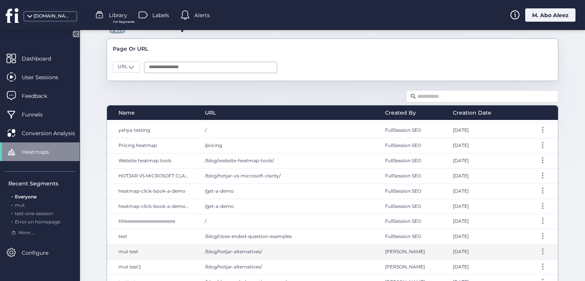
scroll to position [56, 0]
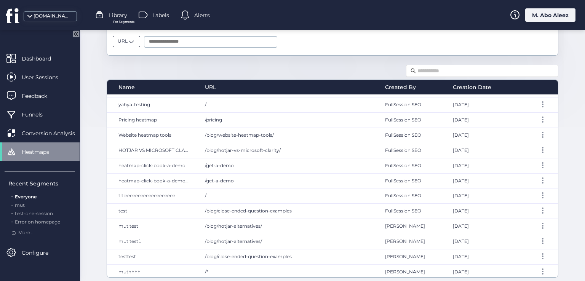
click at [118, 43] on span "URL" at bounding box center [123, 41] width 10 height 7
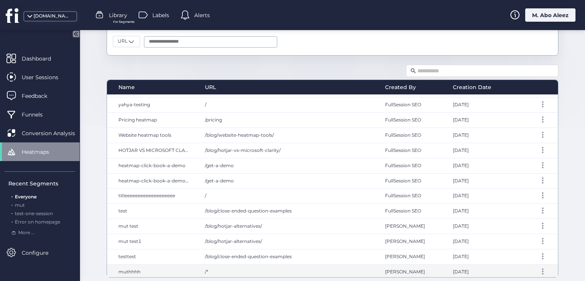
click at [239, 269] on div "/*" at bounding box center [287, 272] width 181 height 15
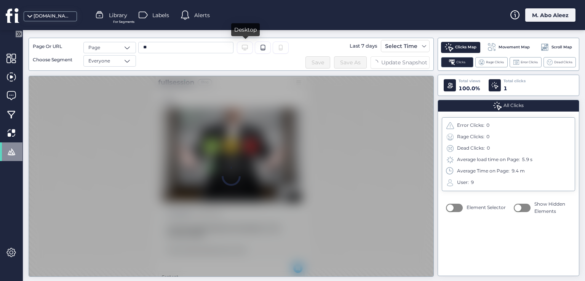
click at [244, 46] on icon "Desktop/Laptop" at bounding box center [245, 48] width 6 height 6
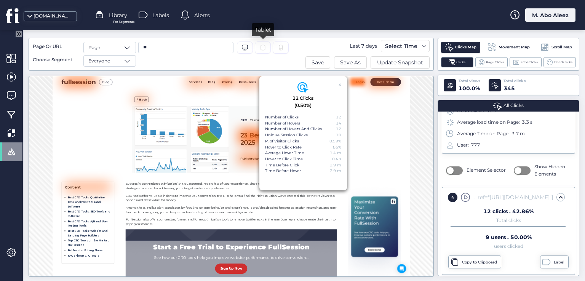
scroll to position [40, 0]
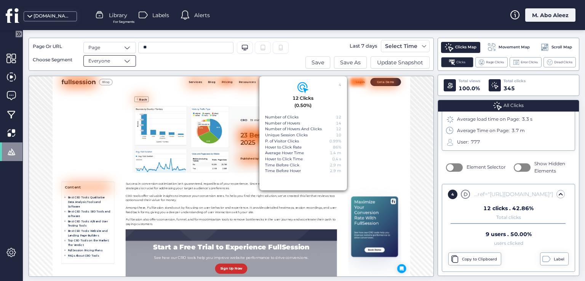
click at [115, 60] on div "Everyone" at bounding box center [109, 60] width 53 height 11
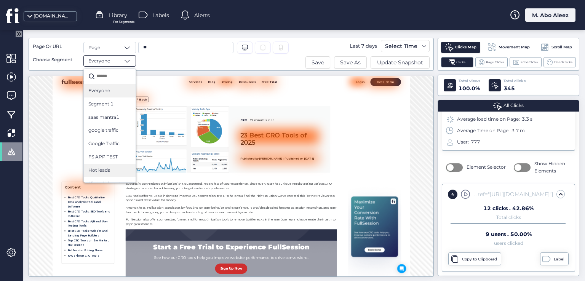
click at [122, 168] on div "Hot leads" at bounding box center [109, 170] width 43 height 7
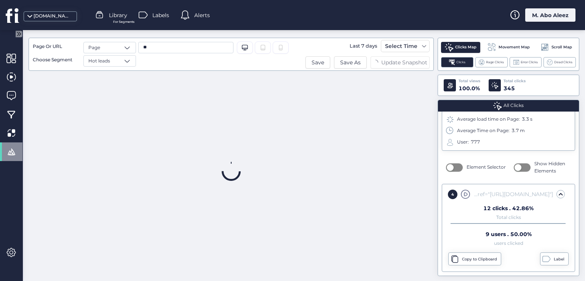
scroll to position [0, 0]
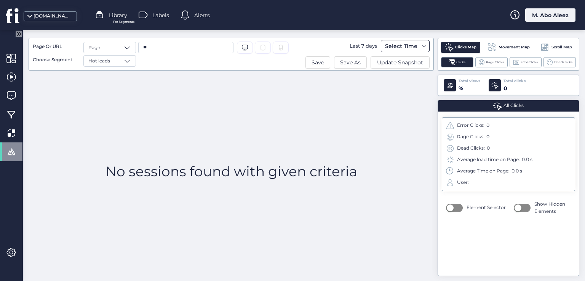
click at [402, 48] on div "Select Time" at bounding box center [401, 46] width 36 height 9
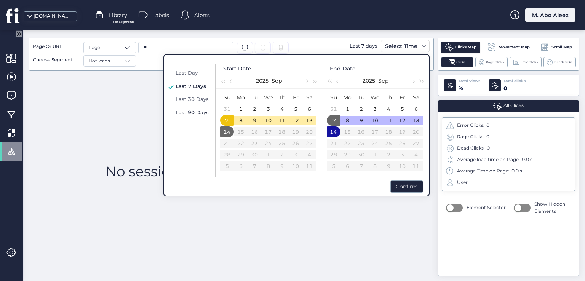
click at [177, 114] on span "Last 90 Days" at bounding box center [192, 112] width 33 height 6
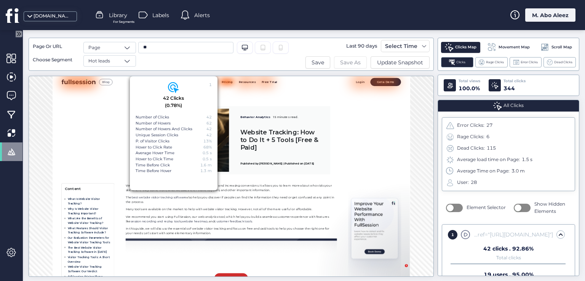
click at [351, 63] on span "Save As" at bounding box center [350, 62] width 21 height 8
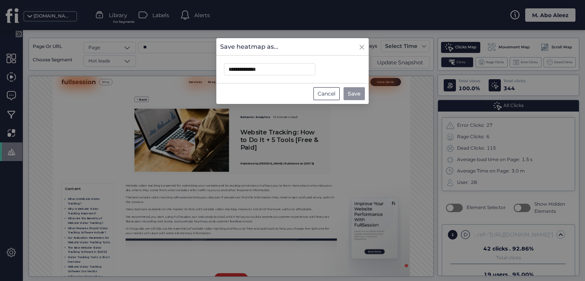
click at [351, 95] on span "Save" at bounding box center [354, 94] width 13 height 8
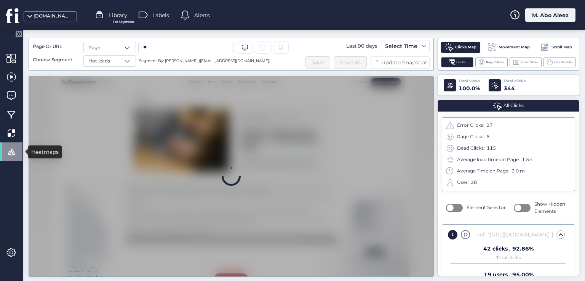
click at [11, 152] on span at bounding box center [11, 152] width 10 height 10
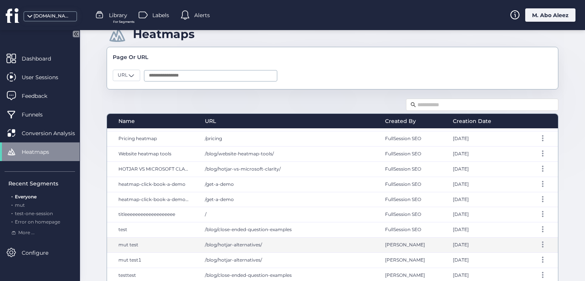
scroll to position [56, 0]
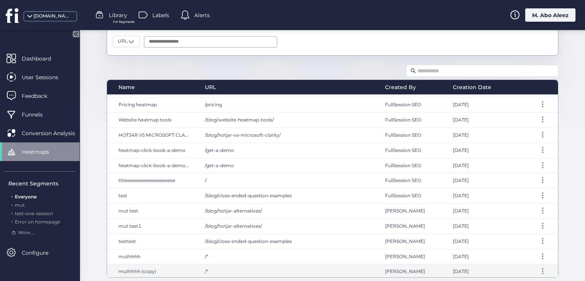
click at [356, 273] on div "/*" at bounding box center [287, 271] width 181 height 15
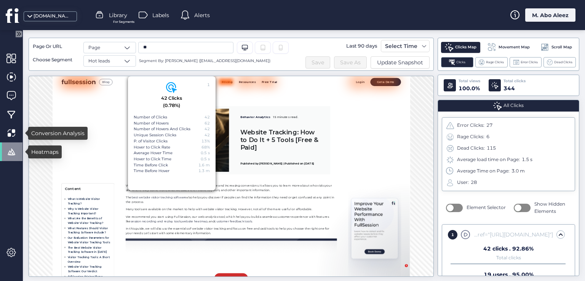
click at [6, 145] on div at bounding box center [11, 152] width 22 height 19
